Goal: Entertainment & Leisure: Browse casually

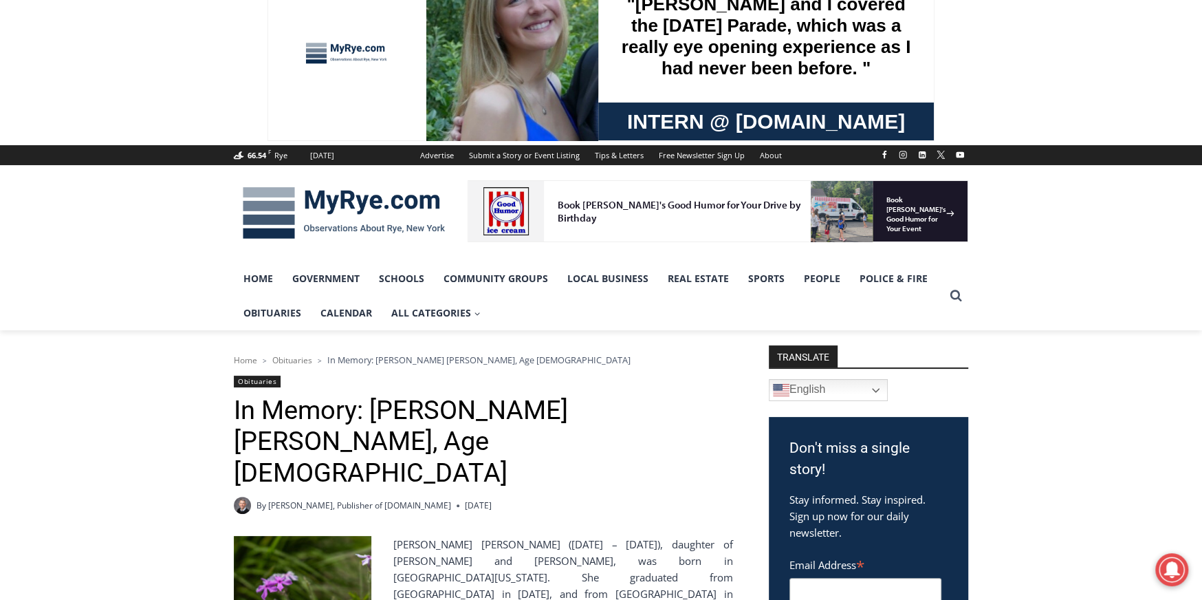
scroll to position [275, 0]
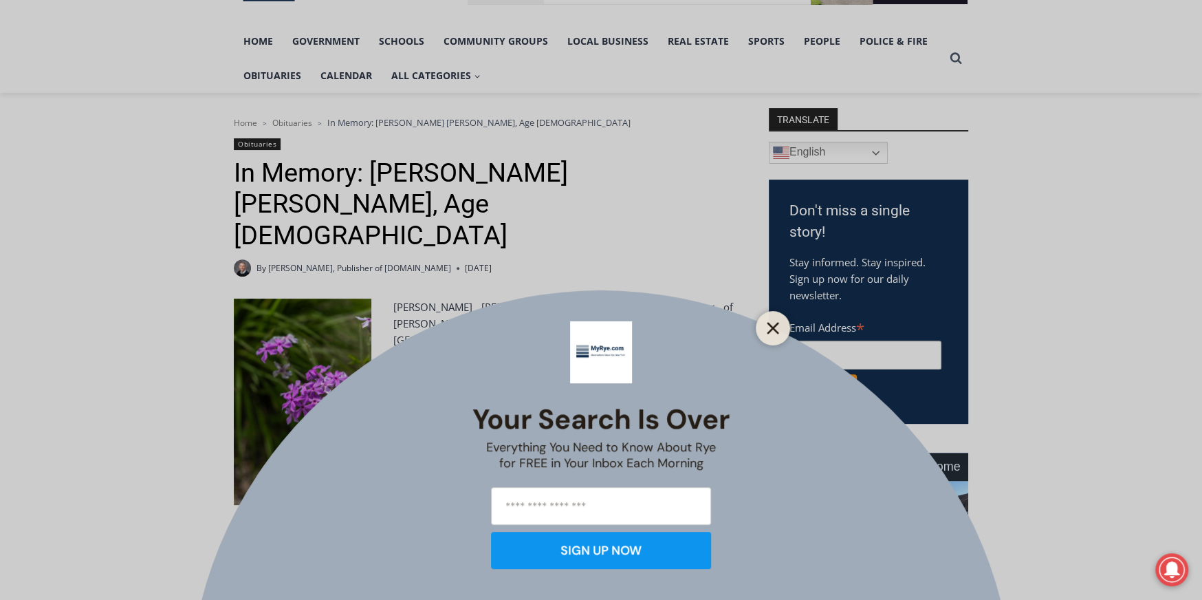
click at [767, 332] on icon "Close" at bounding box center [773, 328] width 12 height 12
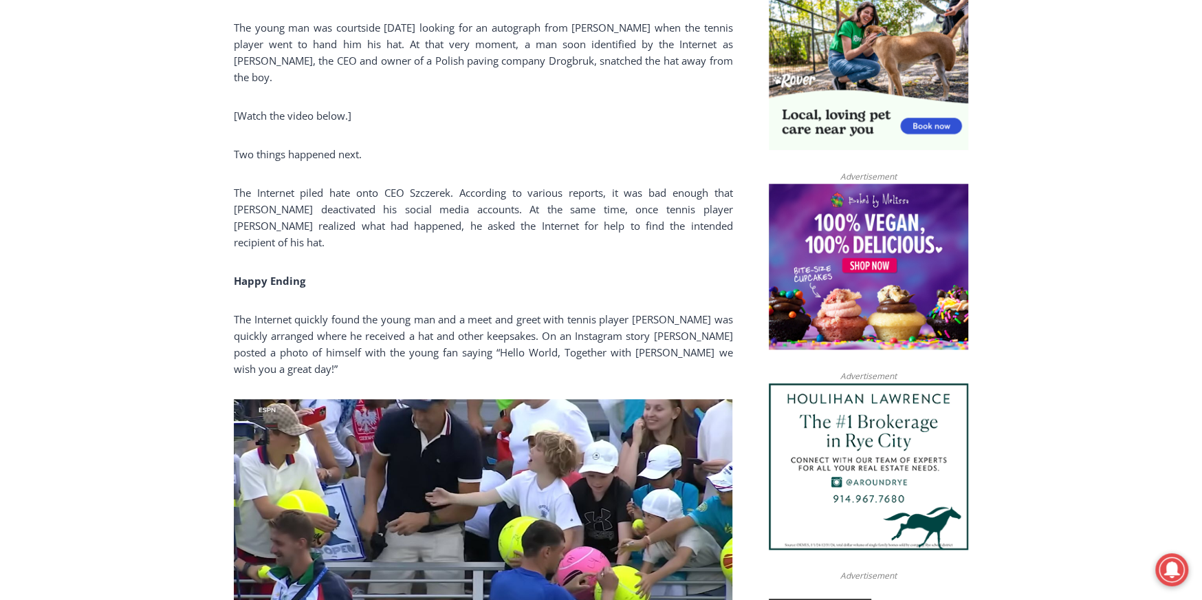
scroll to position [1101, 0]
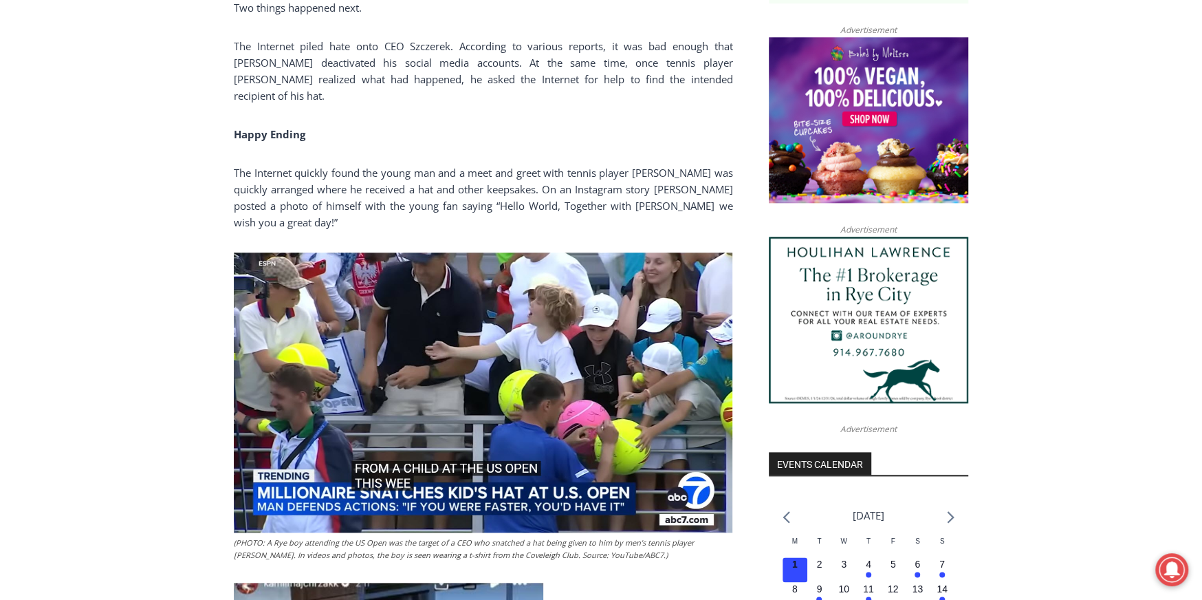
click at [473, 392] on img at bounding box center [483, 392] width 499 height 280
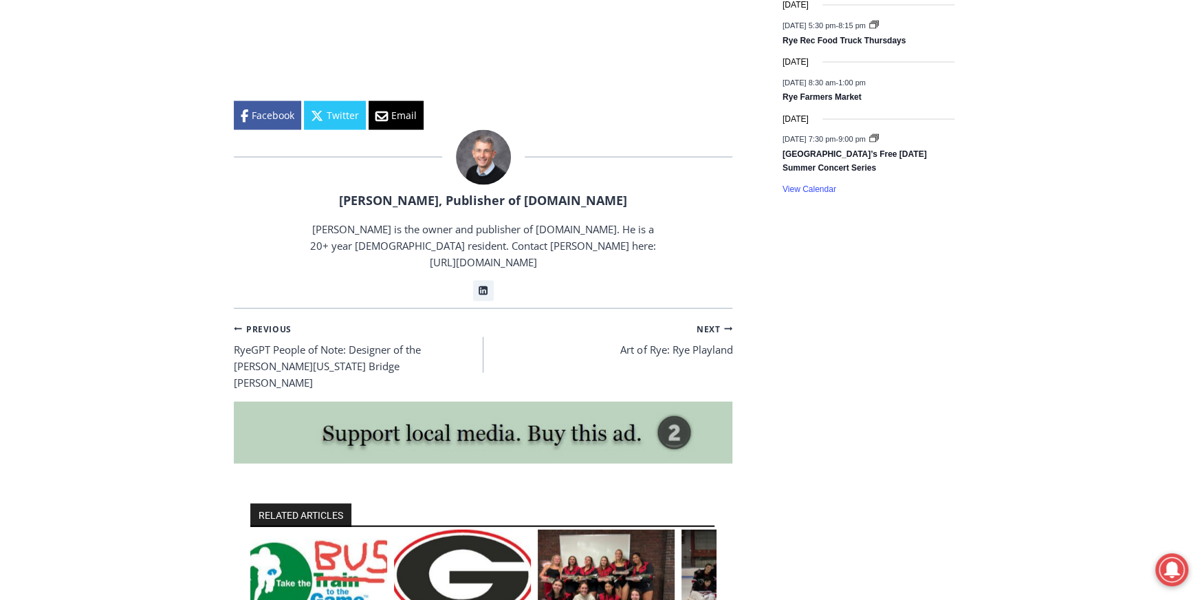
scroll to position [2064, 0]
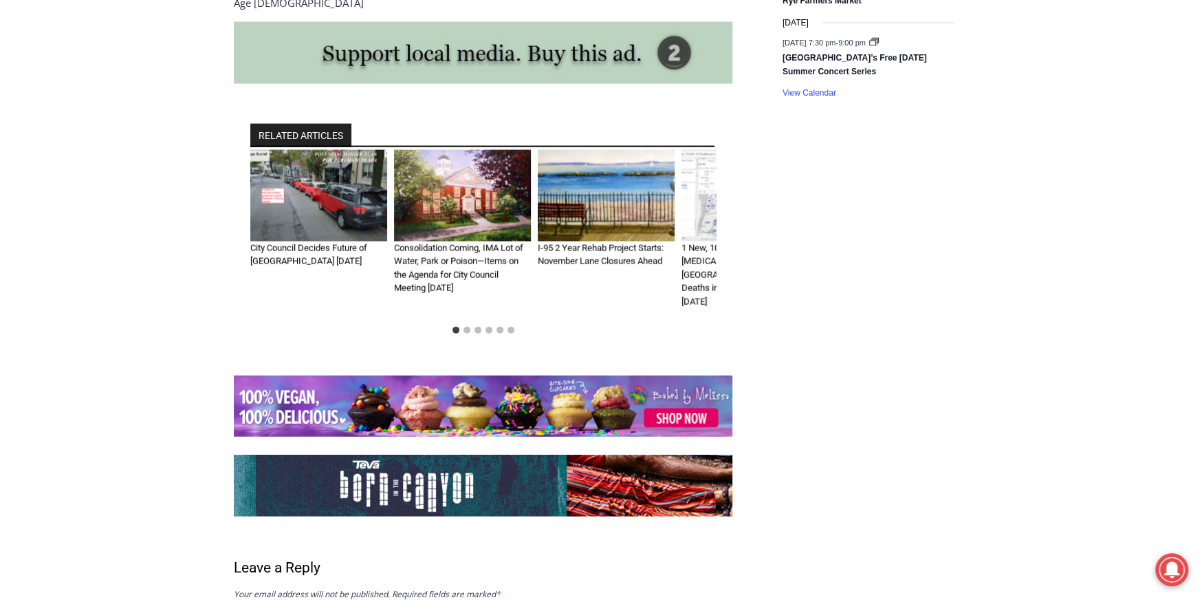
scroll to position [2408, 0]
